Goal: Complete application form: Complete application form

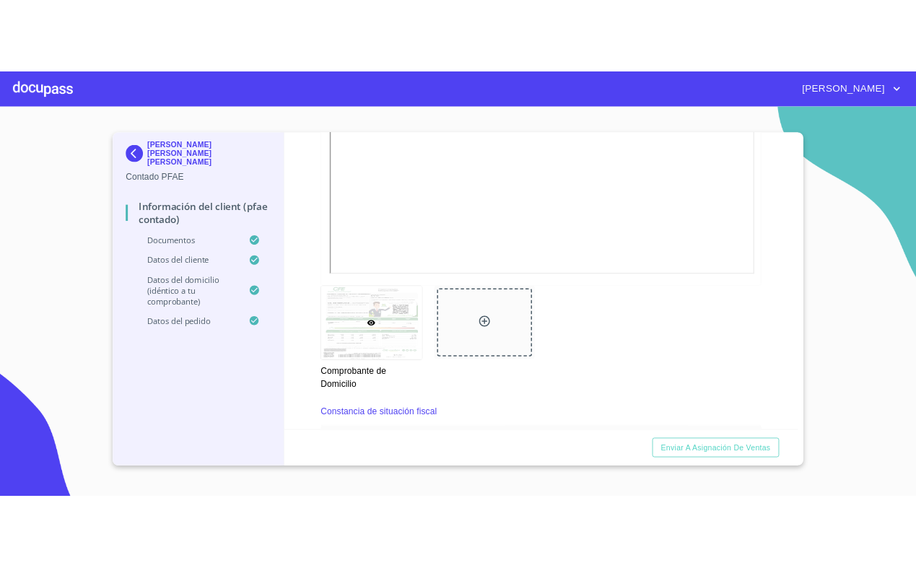
scroll to position [732, 0]
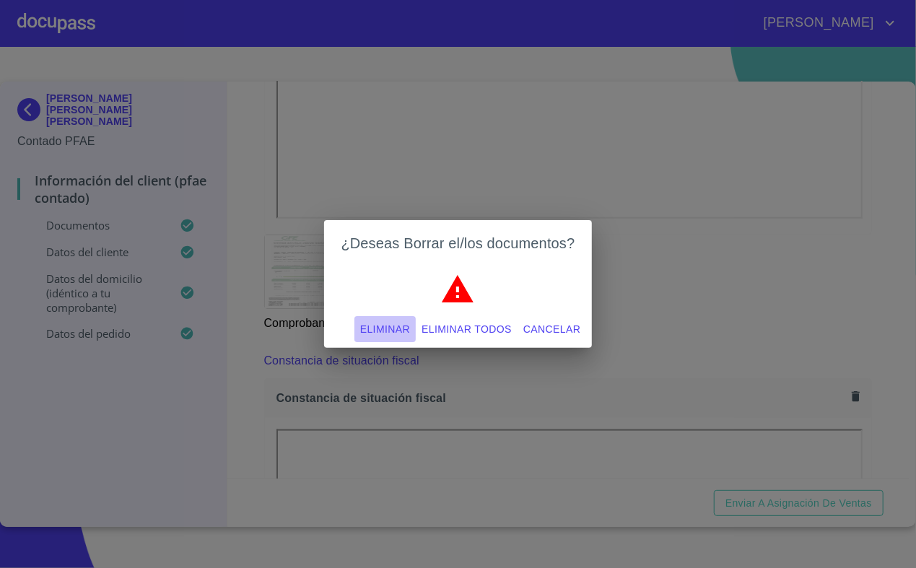
click at [395, 316] on button "Eliminar" at bounding box center [384, 329] width 61 height 27
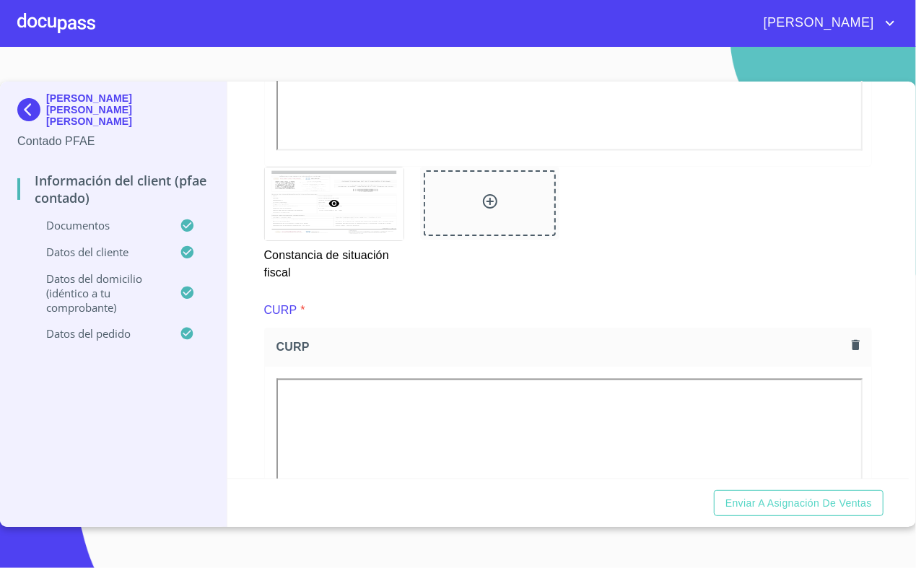
scroll to position [1398, 0]
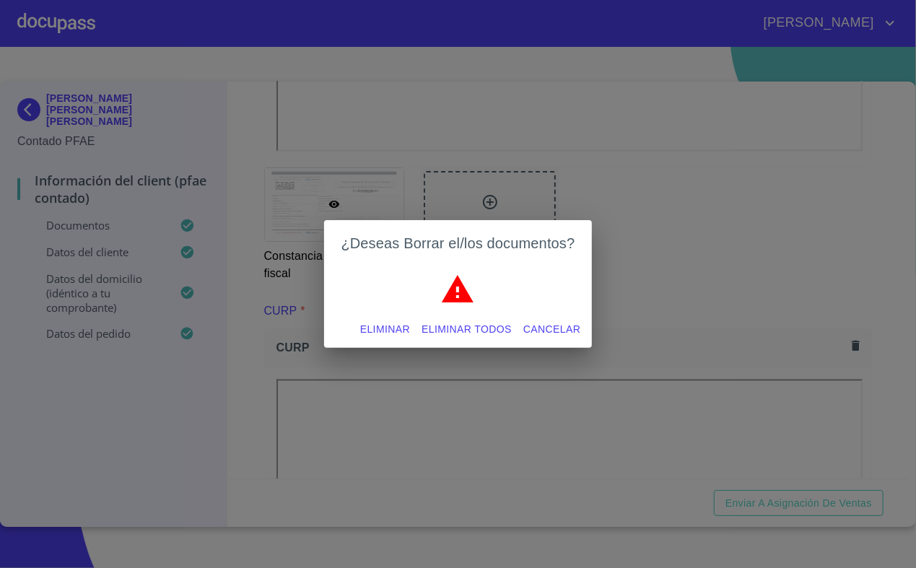
click at [385, 329] on span "Eliminar" at bounding box center [385, 329] width 50 height 18
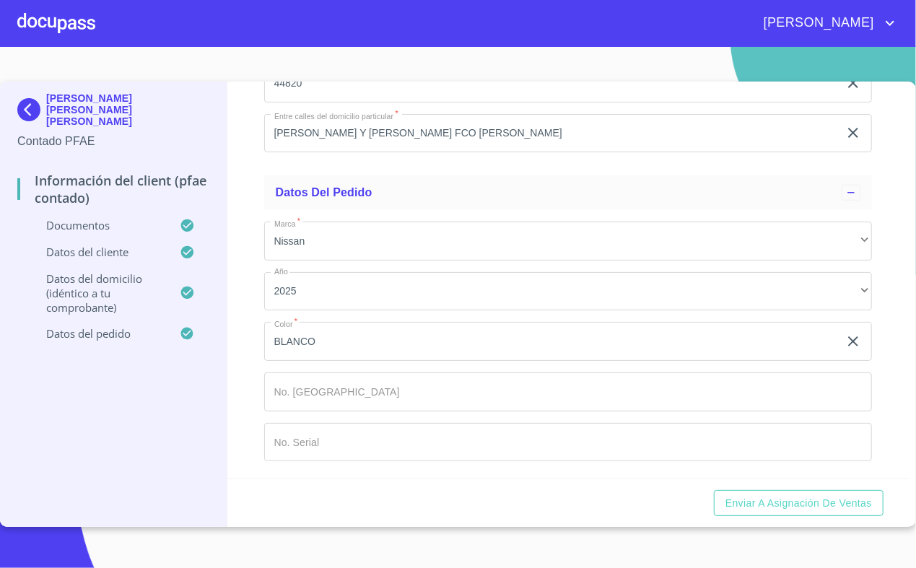
scroll to position [3732, 0]
click at [839, 496] on span "Enviar a Asignación de Ventas" at bounding box center [798, 503] width 146 height 18
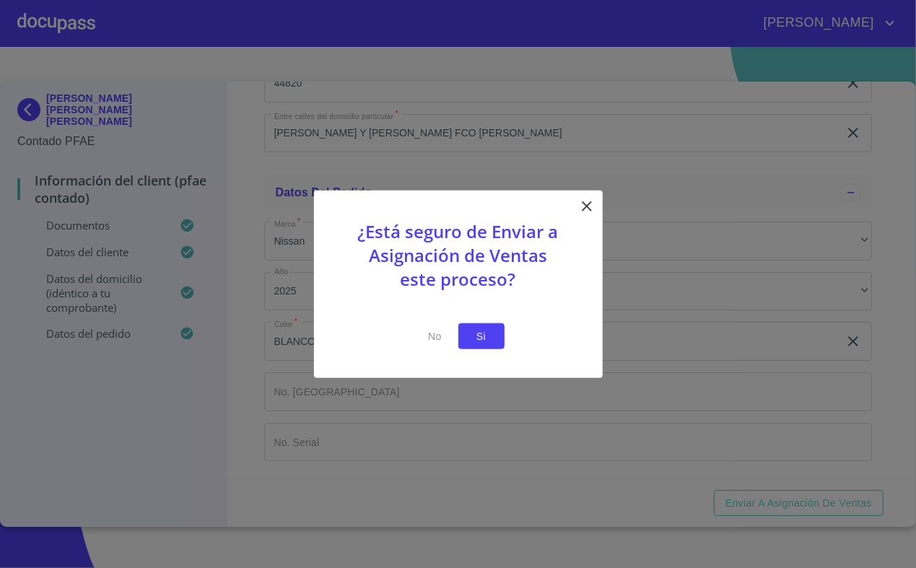
click at [492, 341] on span "Si" at bounding box center [481, 336] width 23 height 18
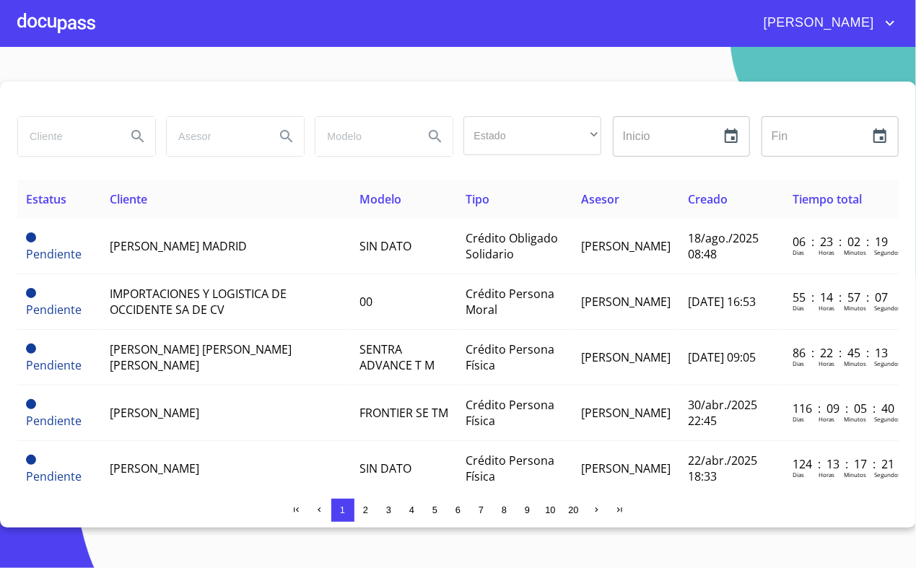
click at [92, 136] on input "search" at bounding box center [66, 136] width 97 height 39
type input "[DEMOGRAPHIC_DATA][PERSON_NAME]"
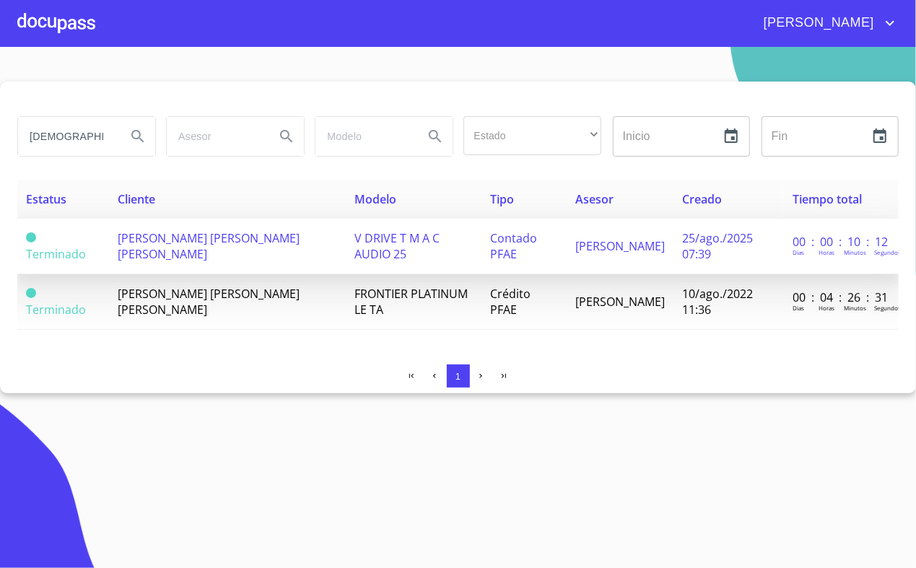
click at [248, 228] on td "[PERSON_NAME] [PERSON_NAME] [PERSON_NAME]" at bounding box center [227, 247] width 237 height 56
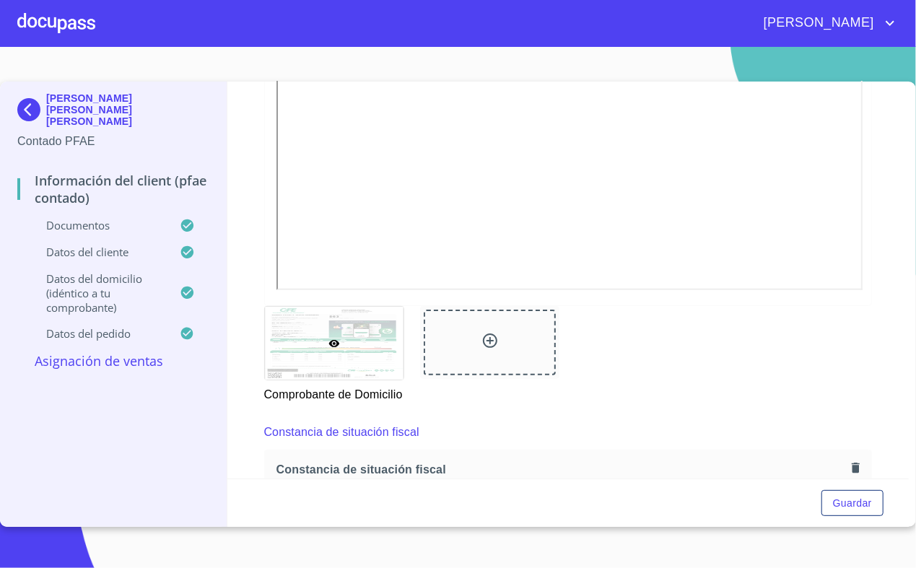
scroll to position [699, 0]
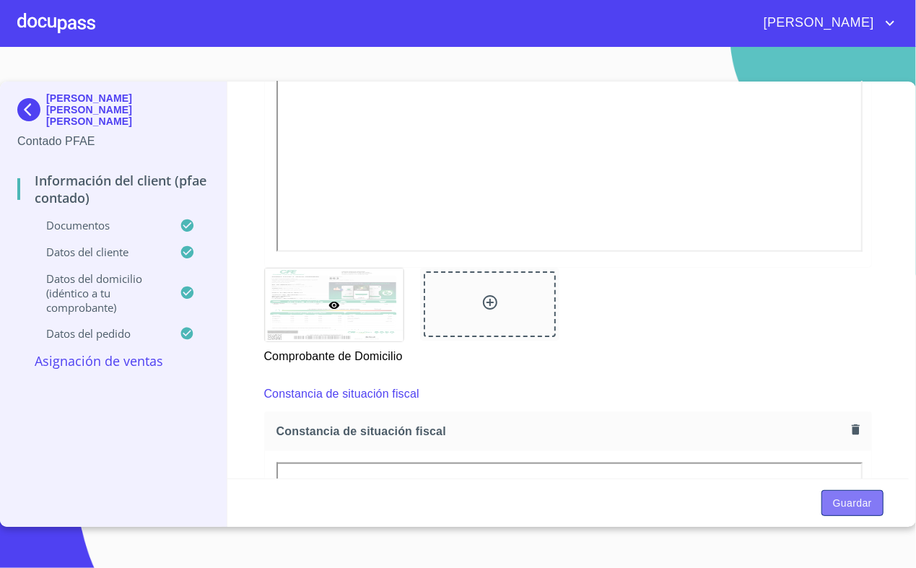
click at [869, 500] on span "Guardar" at bounding box center [852, 503] width 39 height 18
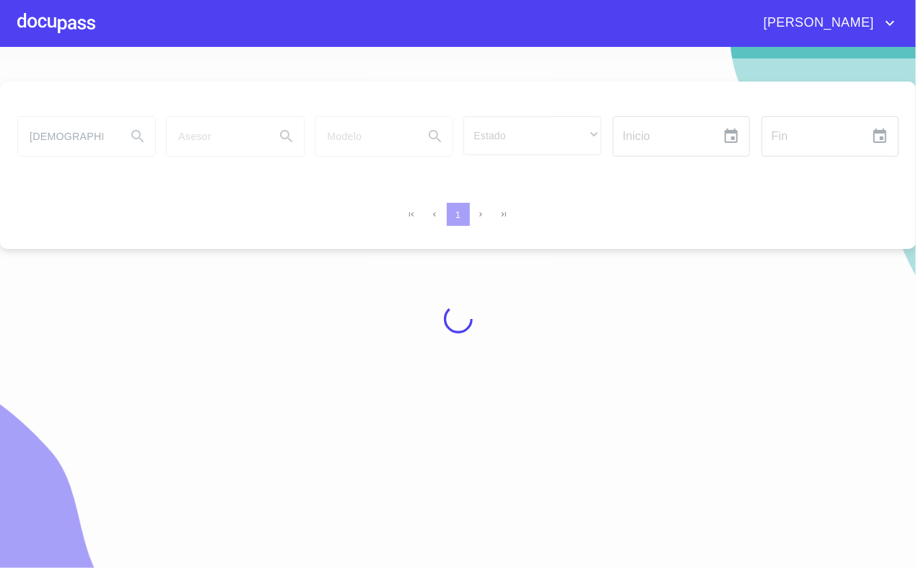
click at [75, 19] on div at bounding box center [56, 23] width 78 height 46
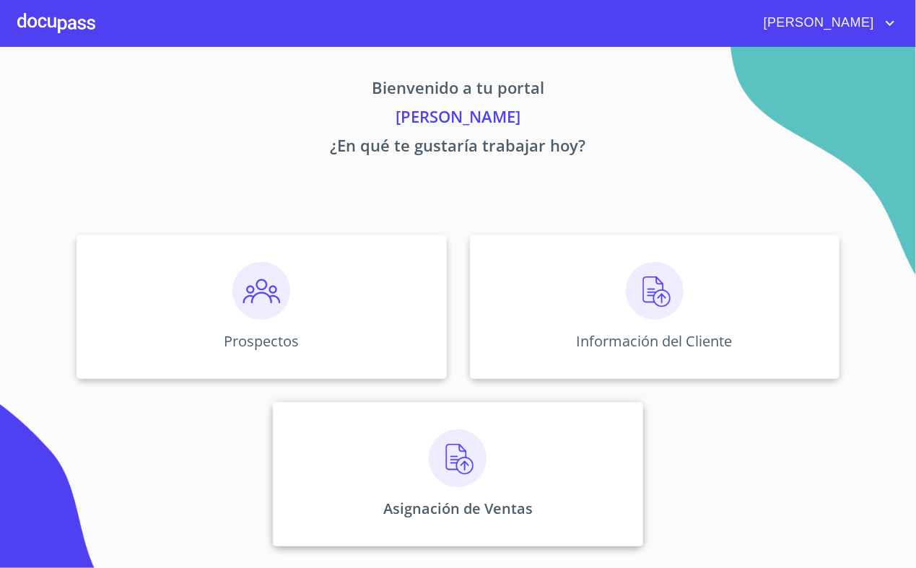
click at [377, 450] on div "Asignación de Ventas" at bounding box center [457, 474] width 369 height 144
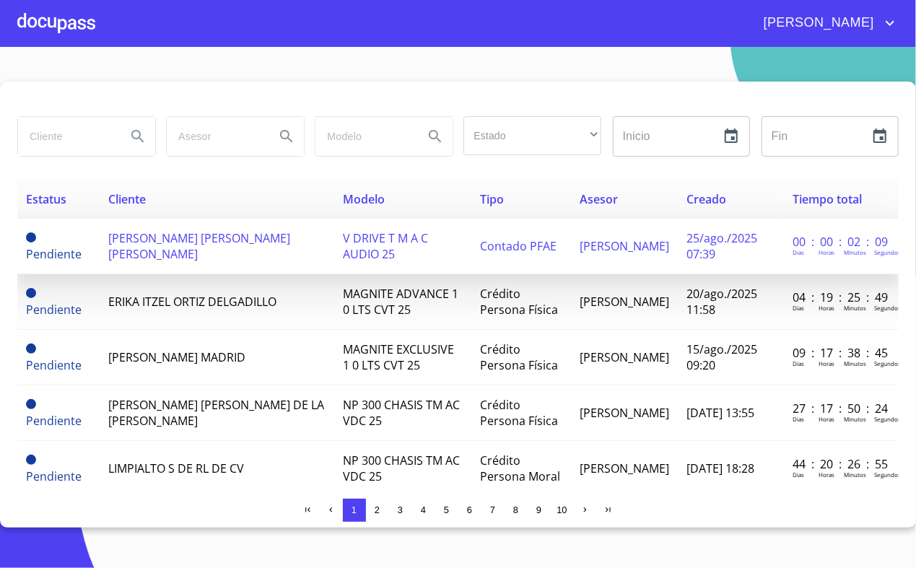
click at [196, 250] on span "[PERSON_NAME] [PERSON_NAME] [PERSON_NAME]" at bounding box center [199, 246] width 182 height 32
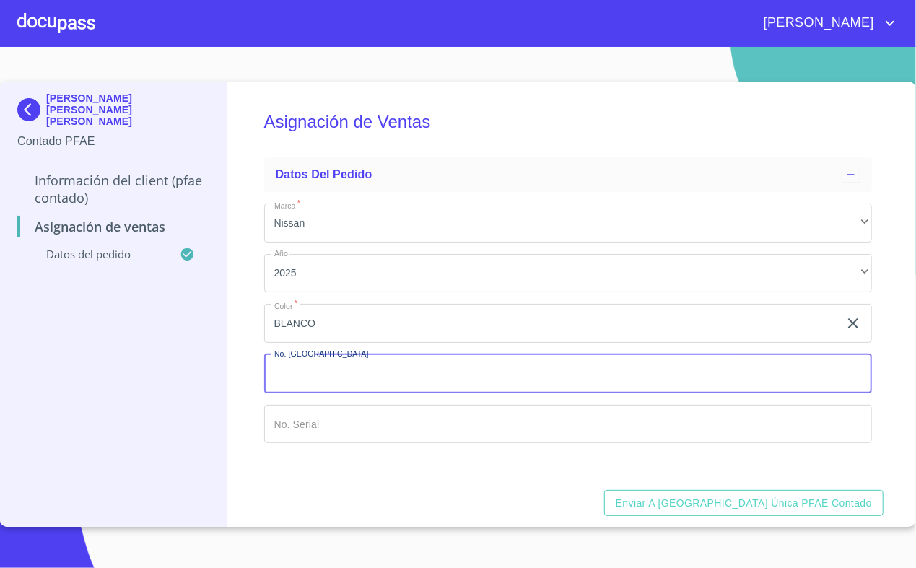
click at [437, 359] on input "Marca   *" at bounding box center [568, 373] width 608 height 39
type input "0"
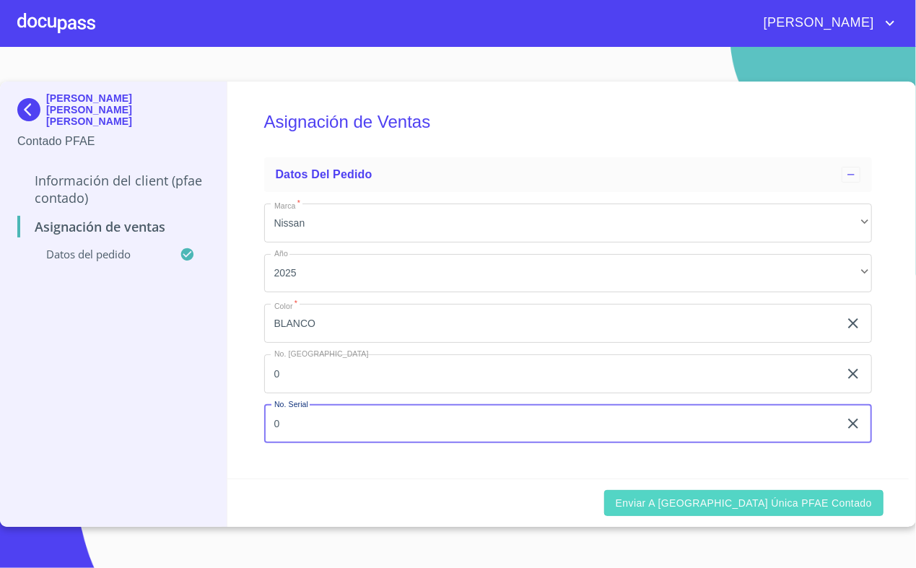
type input "0"
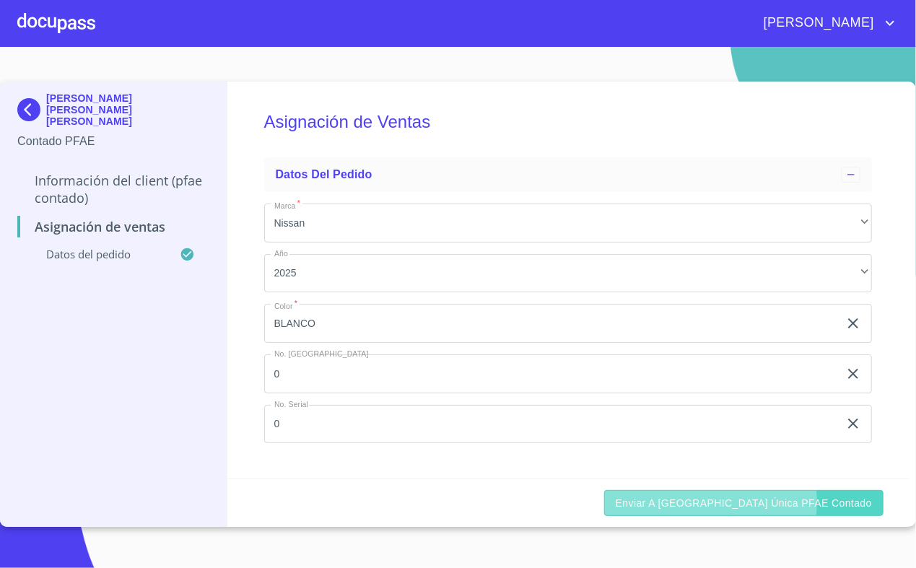
click at [768, 502] on span "Enviar a [GEOGRAPHIC_DATA] única PFAE contado" at bounding box center [744, 503] width 256 height 18
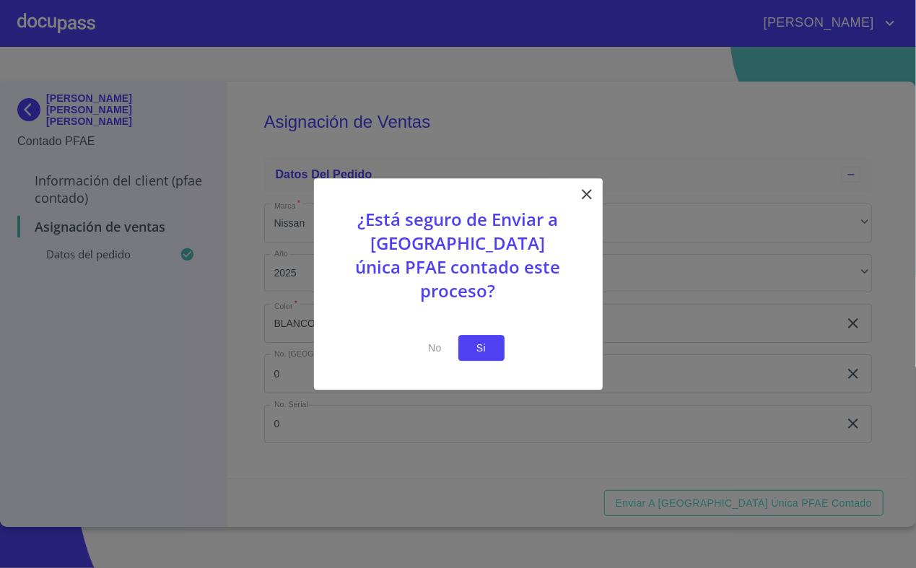
click at [482, 339] on span "Si" at bounding box center [481, 348] width 23 height 18
